Goal: Check status: Check status

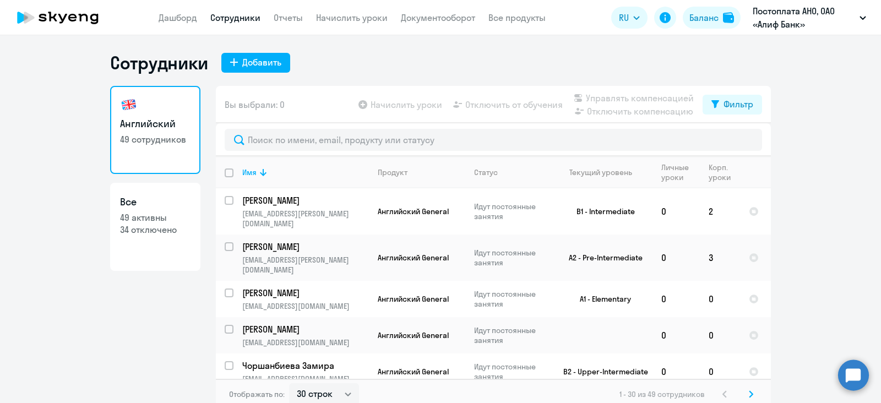
select select "30"
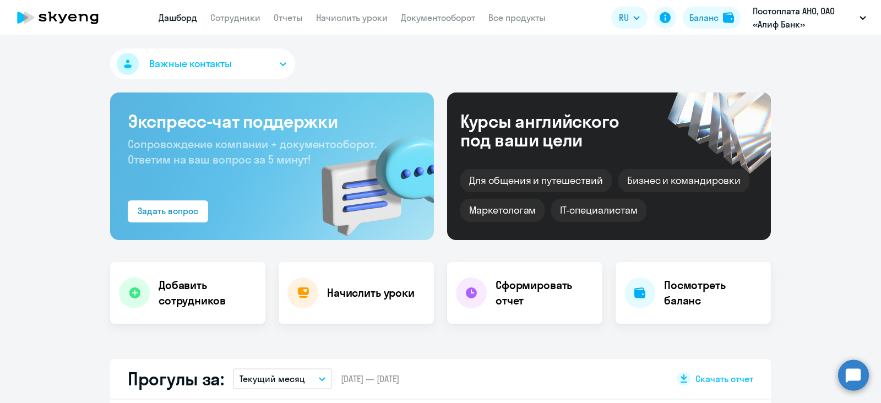
scroll to position [275, 0]
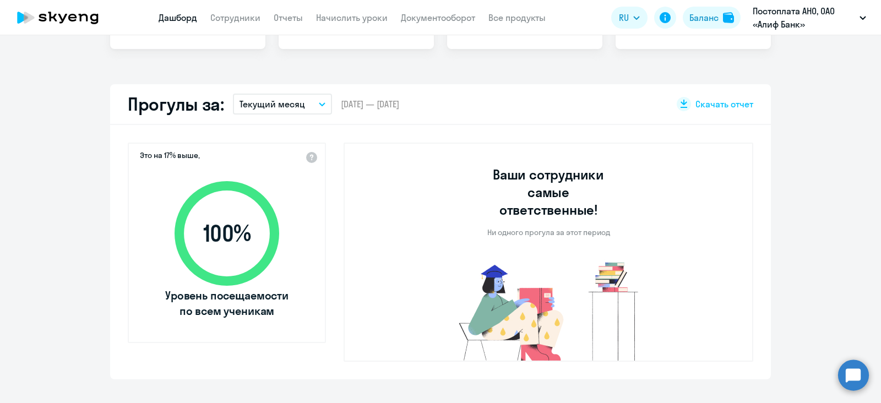
click at [306, 107] on button "Текущий месяц" at bounding box center [282, 104] width 99 height 21
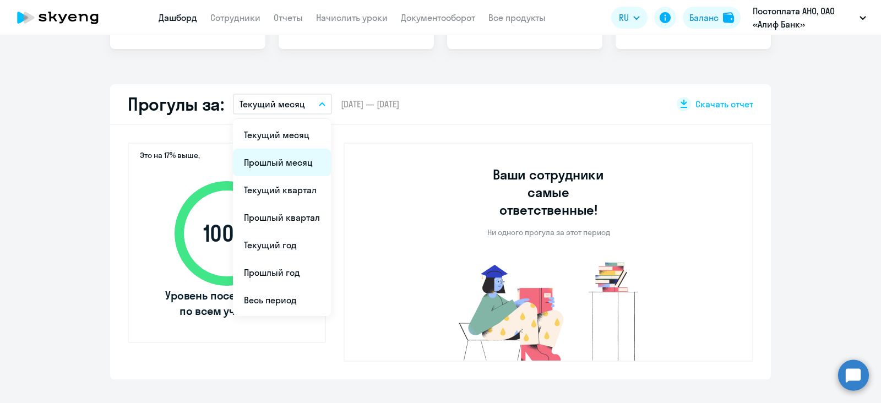
select select "30"
click at [289, 161] on li "Прошлый месяц" at bounding box center [282, 163] width 98 height 28
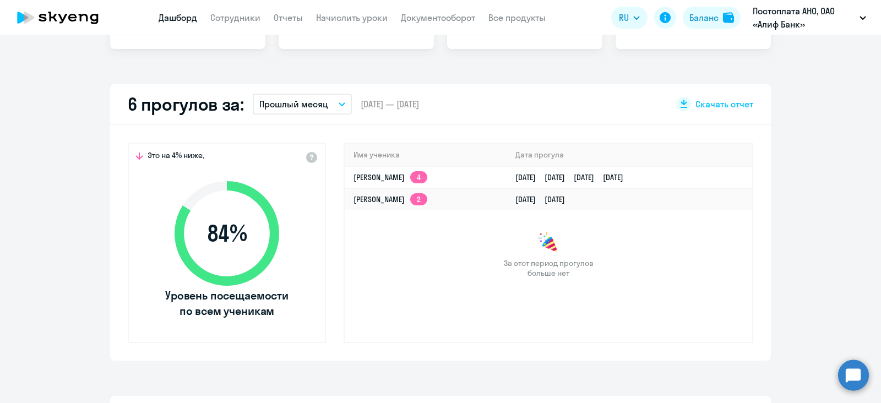
scroll to position [481, 0]
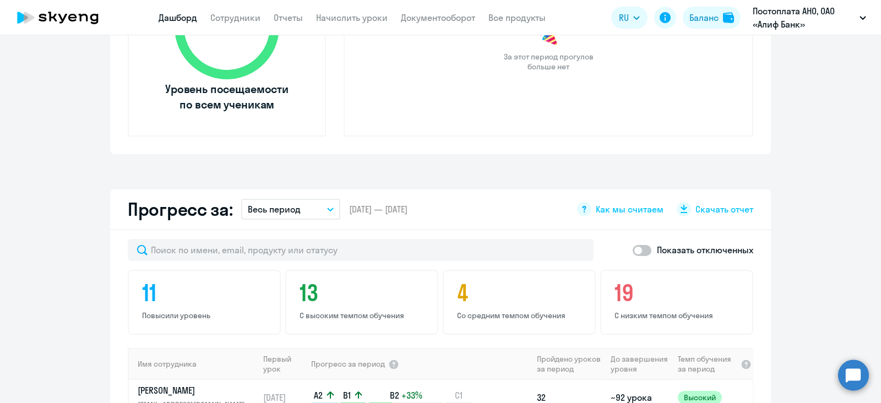
click at [298, 208] on button "Весь период" at bounding box center [290, 209] width 99 height 21
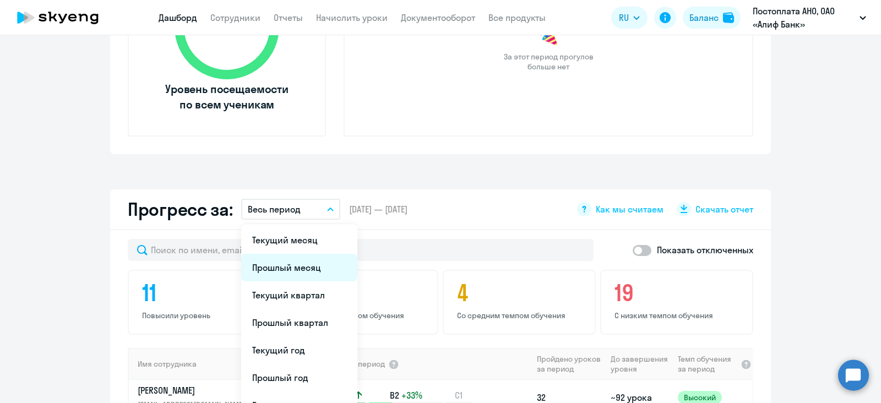
click at [305, 265] on li "Прошлый месяц" at bounding box center [299, 268] width 116 height 28
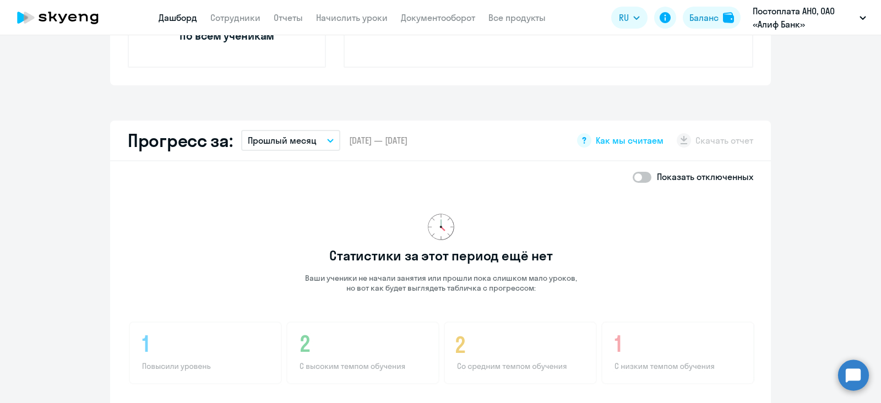
scroll to position [619, 0]
